Goal: Browse casually

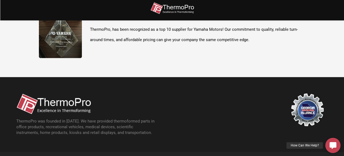
scroll to position [193, 0]
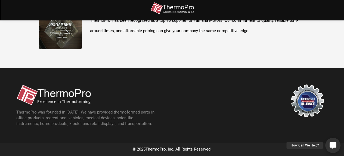
click at [296, 144] on div "How Can We Help?" at bounding box center [304, 145] width 36 height 7
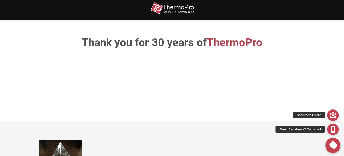
scroll to position [0, 0]
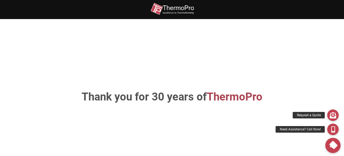
click at [176, 9] on img at bounding box center [171, 9] width 43 height 12
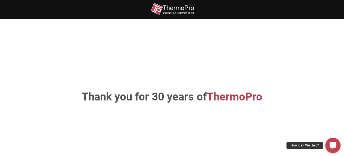
click at [174, 46] on div "Thank you for 30 years of ThermoPro" at bounding box center [172, 96] width 310 height 123
